Goal: Check status: Check status

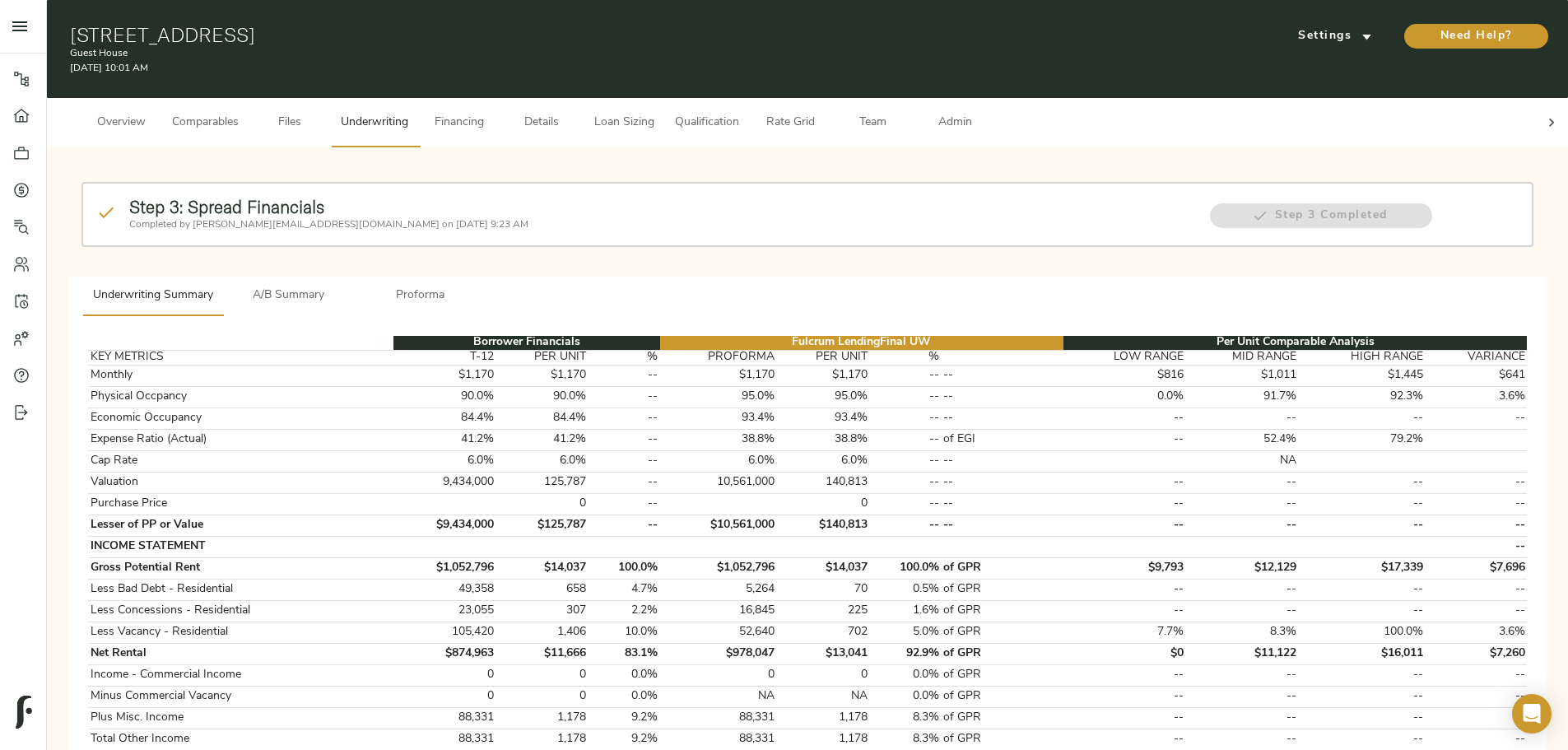
click at [573, 113] on span "Details" at bounding box center [541, 122] width 62 height 20
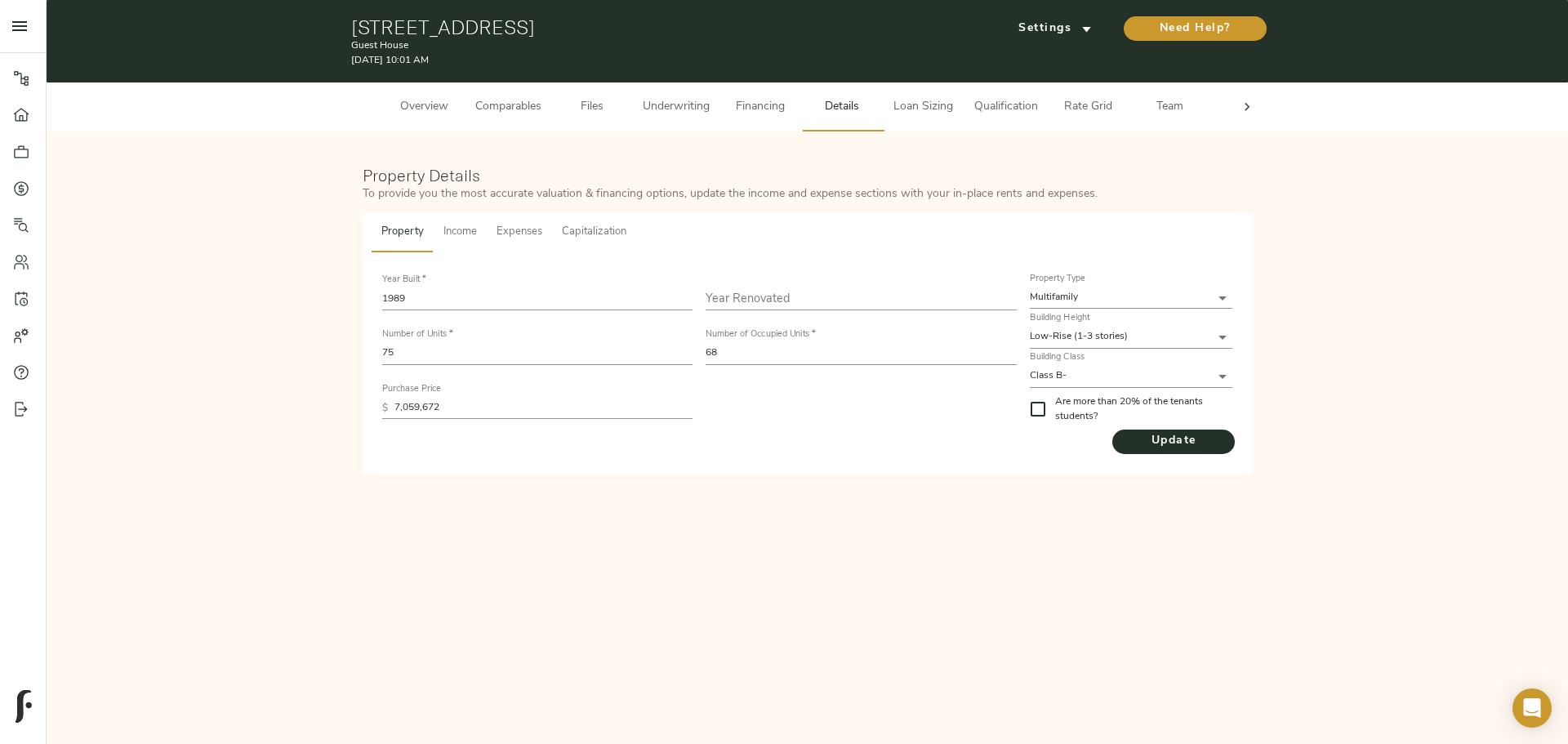
click at [452, 224] on span "Income" at bounding box center [460, 233] width 33 height 19
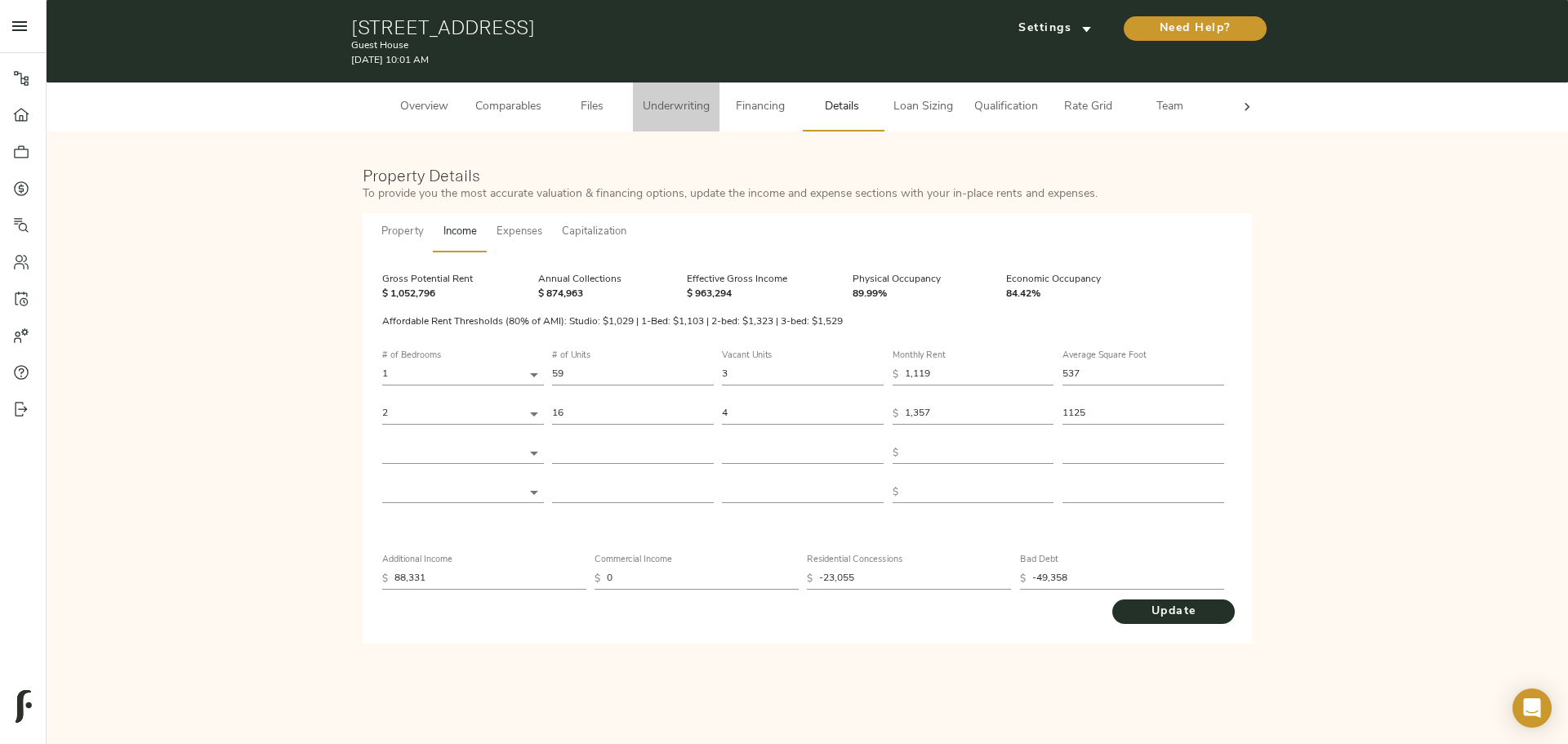
click at [611, 106] on span "Underwriting" at bounding box center [676, 106] width 67 height 20
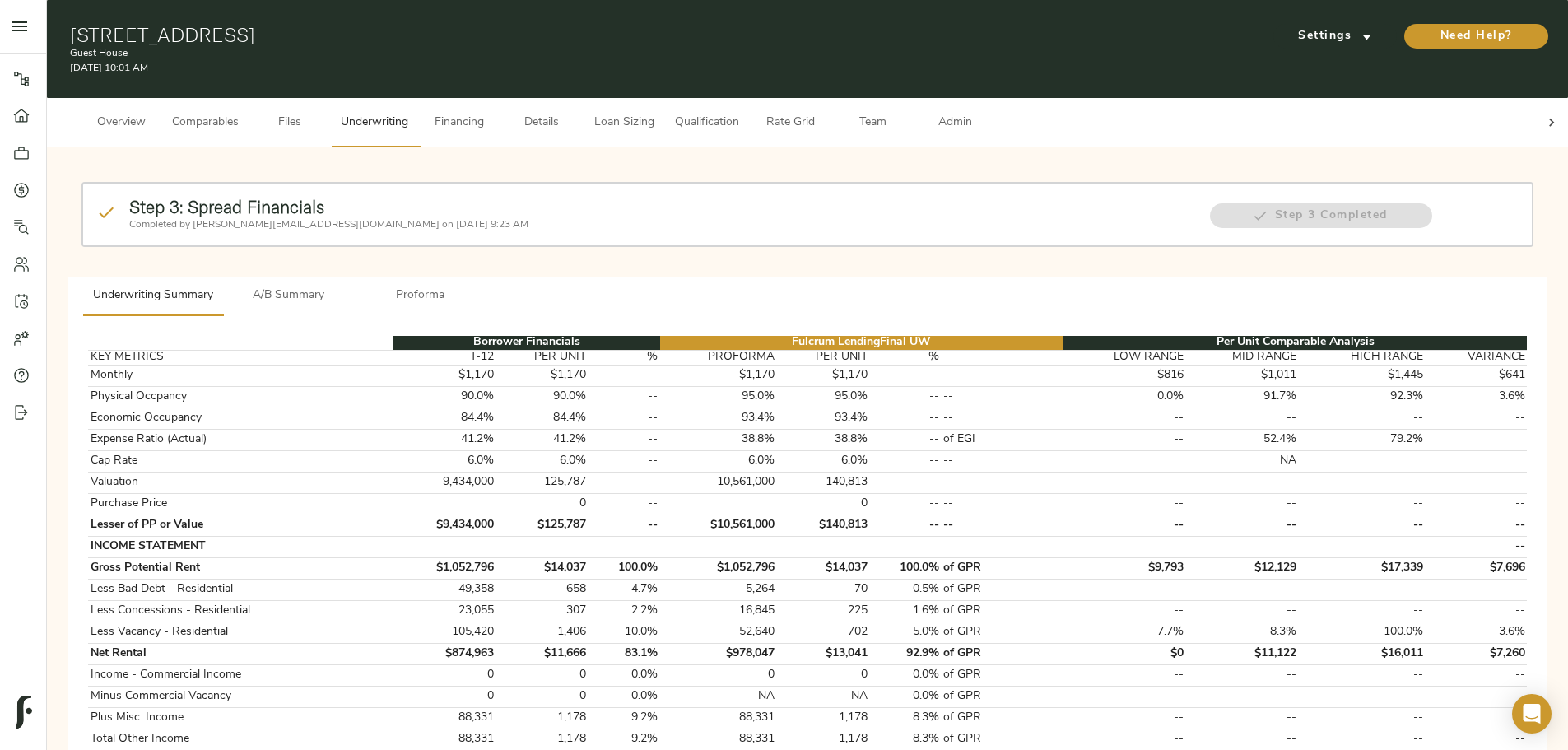
click at [573, 113] on span "Details" at bounding box center [541, 122] width 62 height 20
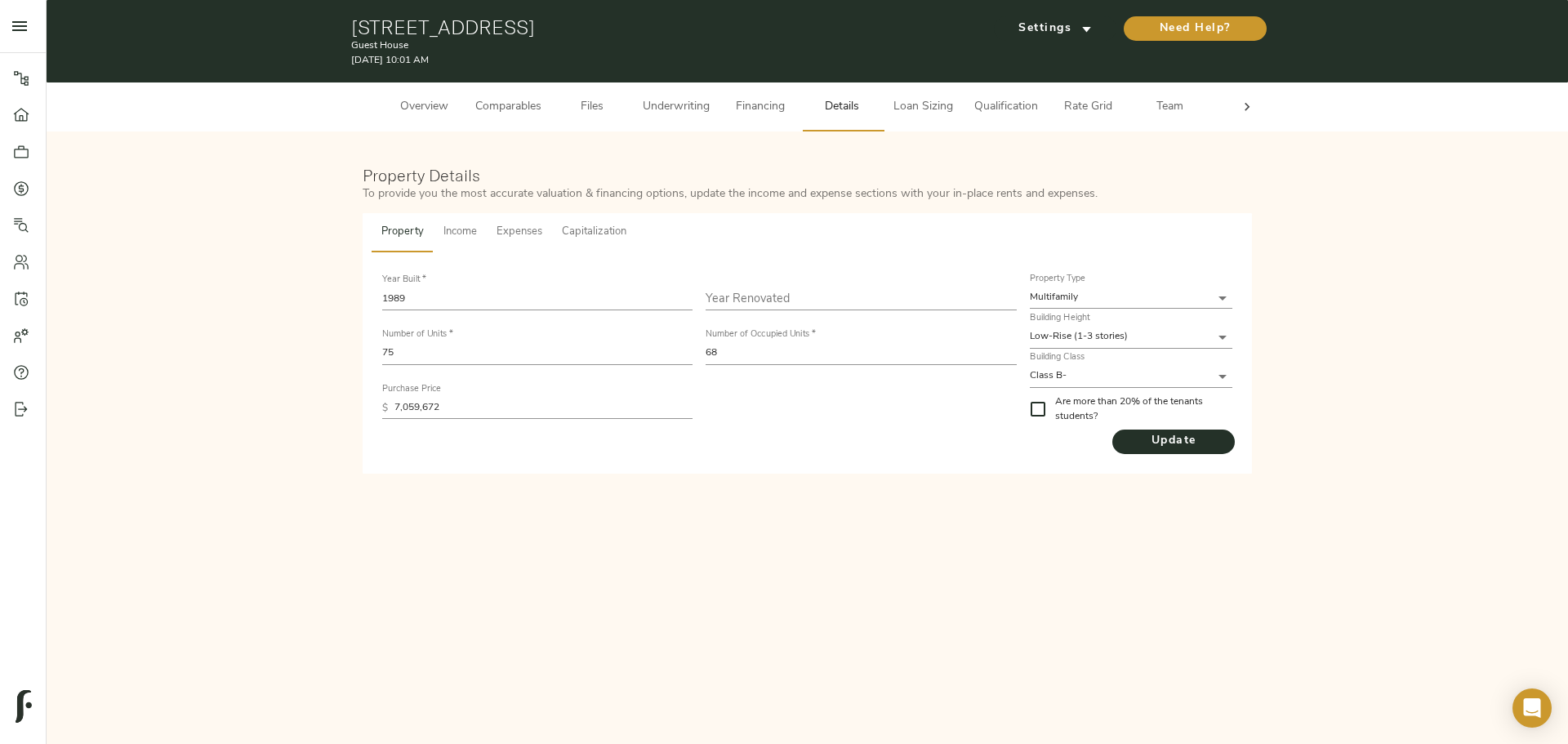
click at [405, 229] on input "7,059,672" at bounding box center [544, 407] width 298 height 22
